Goal: Navigation & Orientation: Understand site structure

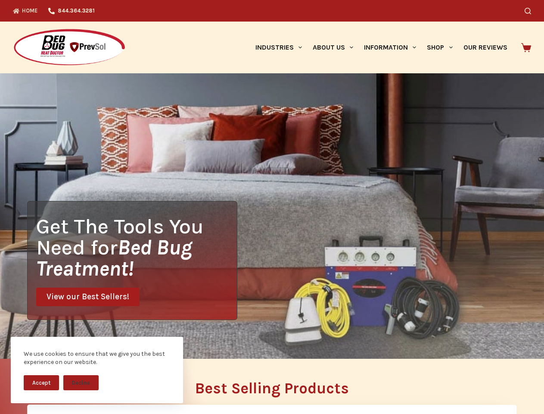
click at [272, 207] on div "Get The Tools You Need for Bed Bug Treatment! View our Best Sellers!" at bounding box center [272, 215] width 544 height 285
click at [41, 382] on button "Accept" at bounding box center [41, 382] width 35 height 15
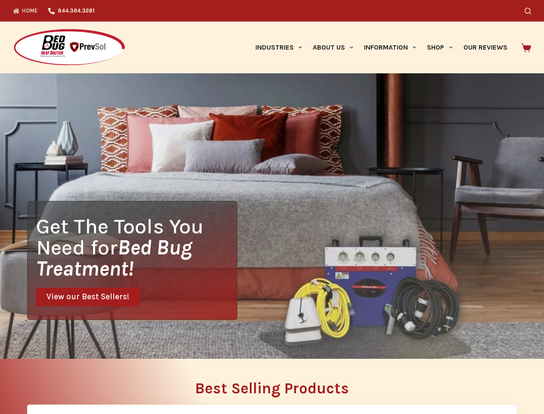
click at [81, 382] on button "Decline" at bounding box center [80, 389] width 35 height 15
click at [532, 11] on icon "Search" at bounding box center [528, 11] width 6 height 6
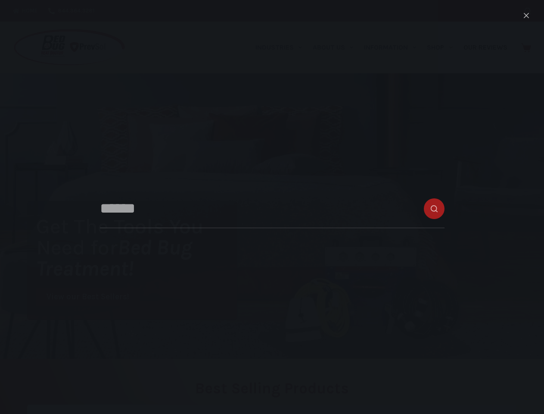
click at [282, 47] on link "Industries" at bounding box center [278, 48] width 57 height 52
click at [337, 47] on link "About Us" at bounding box center [332, 48] width 51 height 52
click at [394, 47] on link "Information" at bounding box center [390, 48] width 63 height 52
click at [444, 47] on link "Shop" at bounding box center [440, 48] width 36 height 52
